Goal: Task Accomplishment & Management: Manage account settings

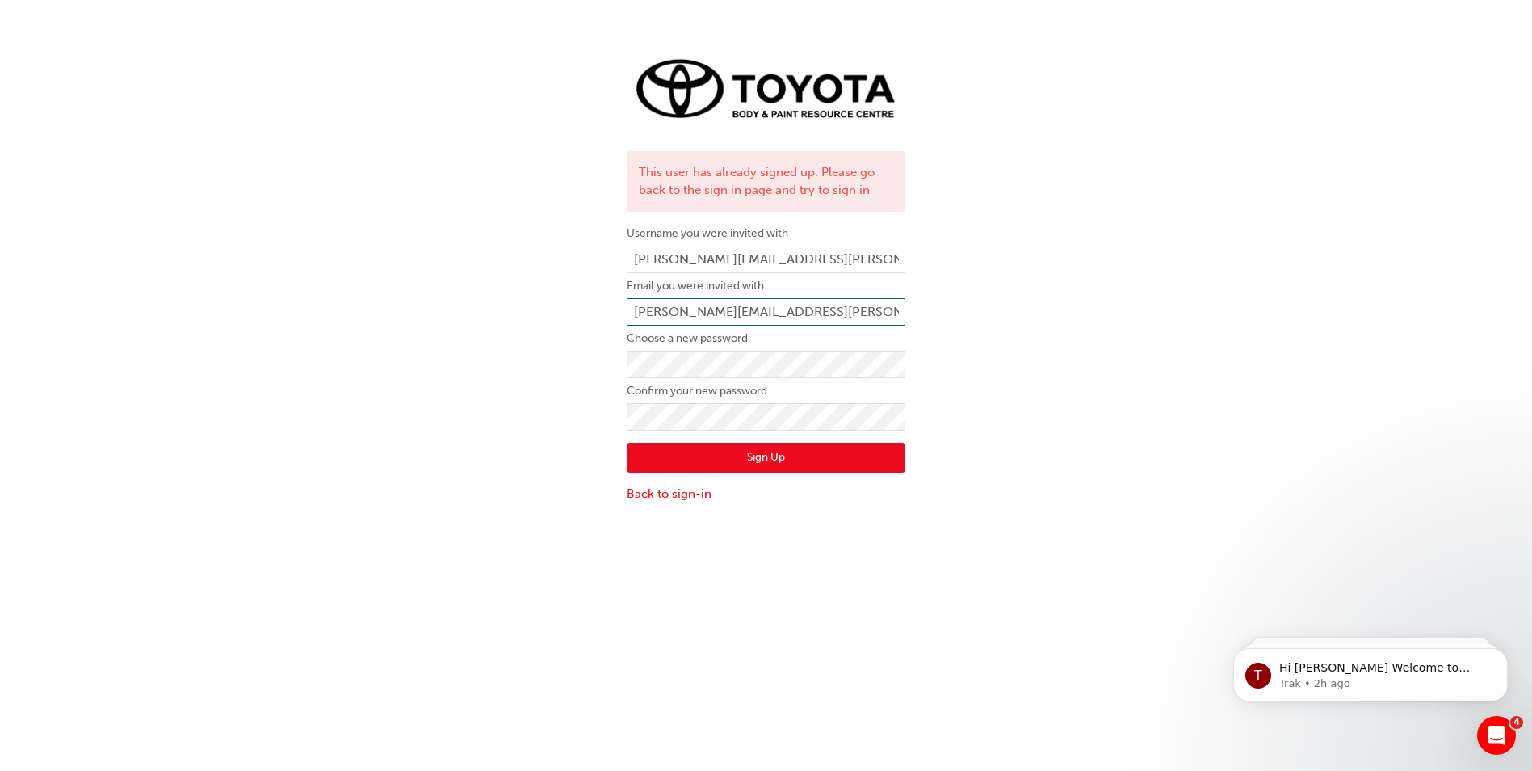
drag, startPoint x: 867, startPoint y: 305, endPoint x: 584, endPoint y: 324, distance: 283.3
click at [584, 324] on div "This user has already signed up. Please go back to the sign in page and try to …" at bounding box center [766, 275] width 1532 height 479
click at [658, 501] on link "Back to sign-in" at bounding box center [766, 494] width 279 height 19
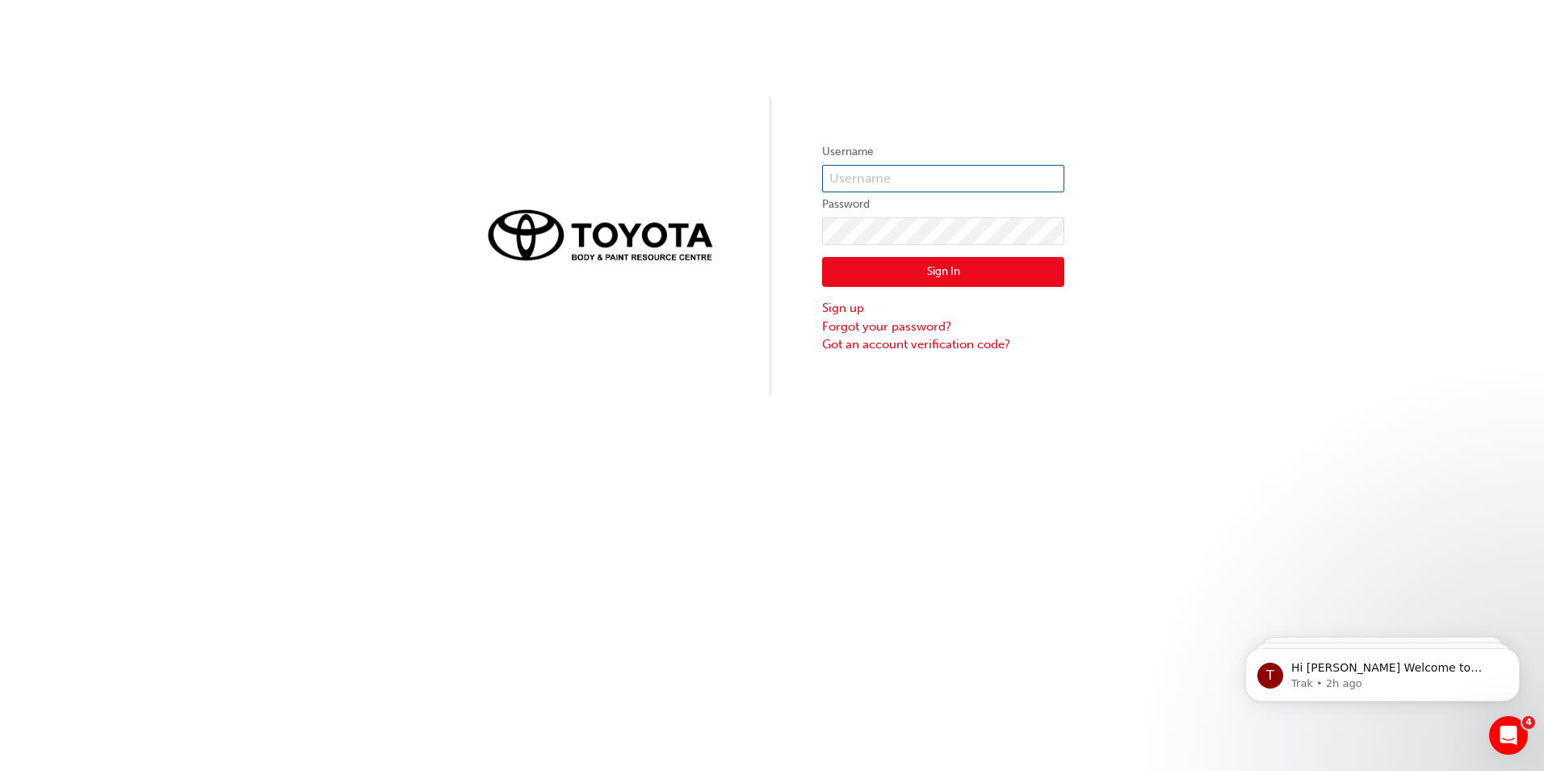
paste input "[PERSON_NAME][EMAIL_ADDRESS][PERSON_NAME][DOMAIN_NAME]"
type input "[PERSON_NAME][EMAIL_ADDRESS][PERSON_NAME][DOMAIN_NAME]"
click at [883, 323] on link "Forgot your password?" at bounding box center [943, 326] width 242 height 19
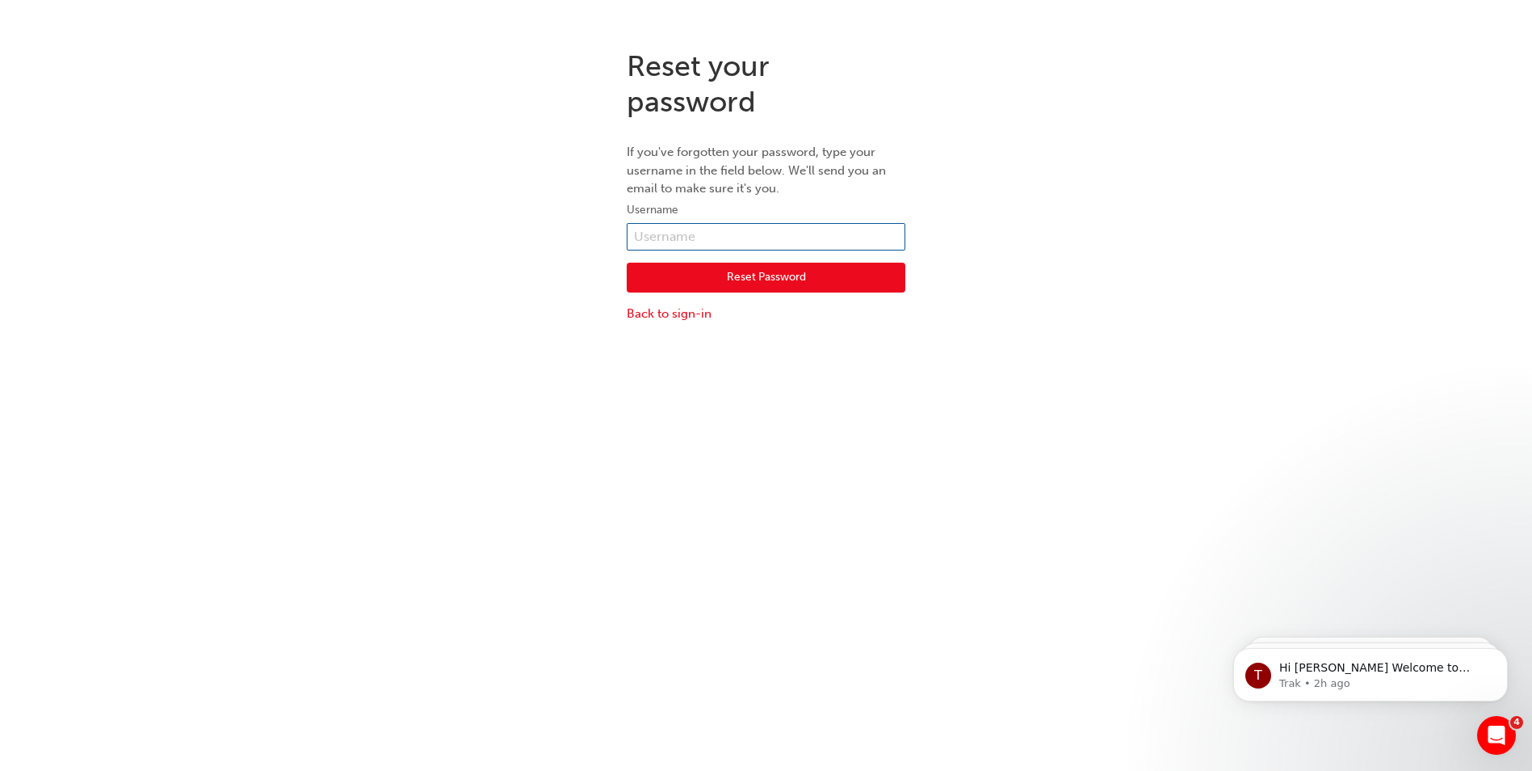
paste input "[PERSON_NAME][EMAIL_ADDRESS][PERSON_NAME][DOMAIN_NAME]"
type input "[PERSON_NAME][EMAIL_ADDRESS][PERSON_NAME][DOMAIN_NAME]"
click at [638, 276] on button "Reset Password" at bounding box center [766, 277] width 279 height 31
